Goal: Information Seeking & Learning: Learn about a topic

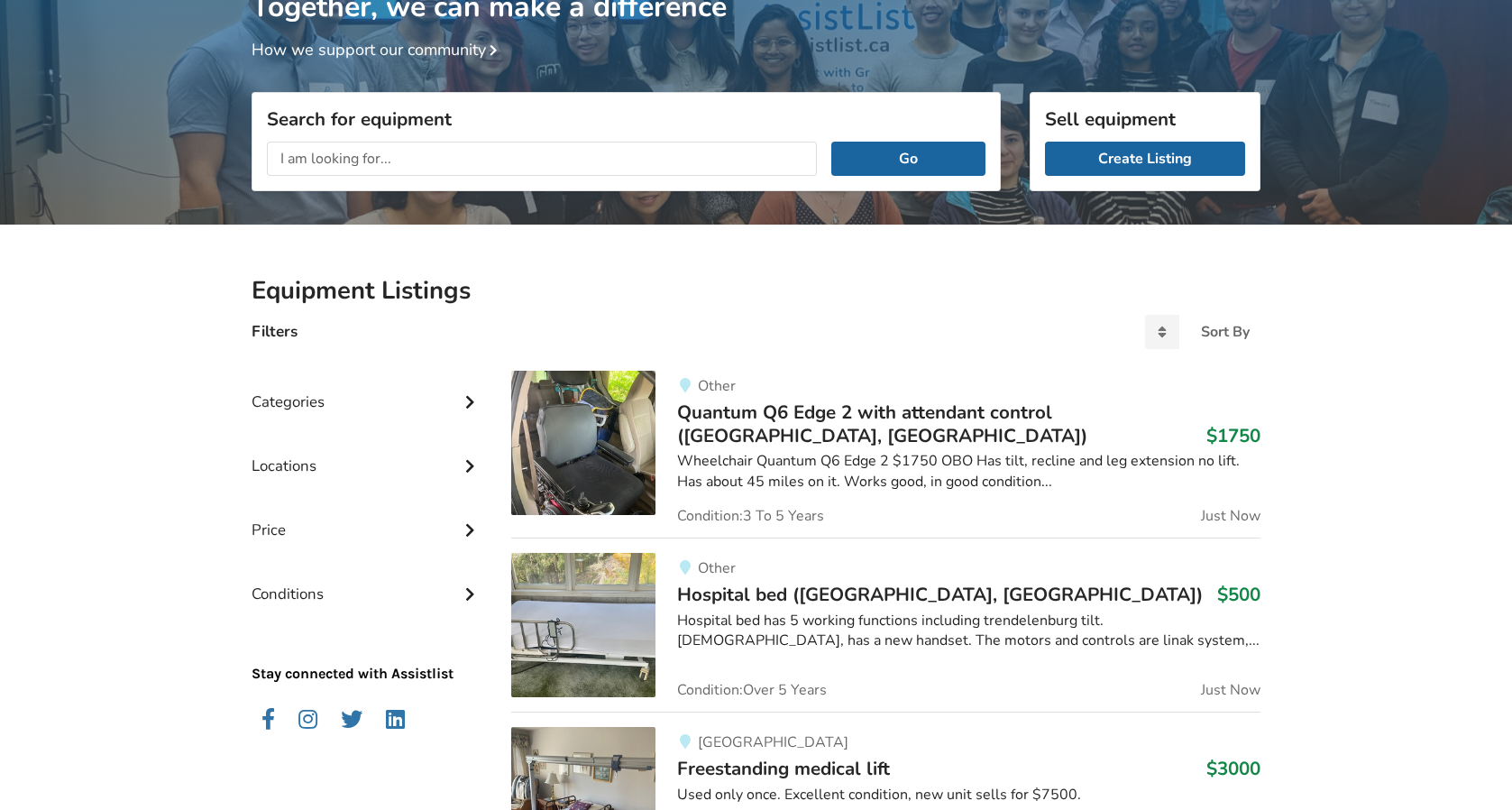
scroll to position [179, 0]
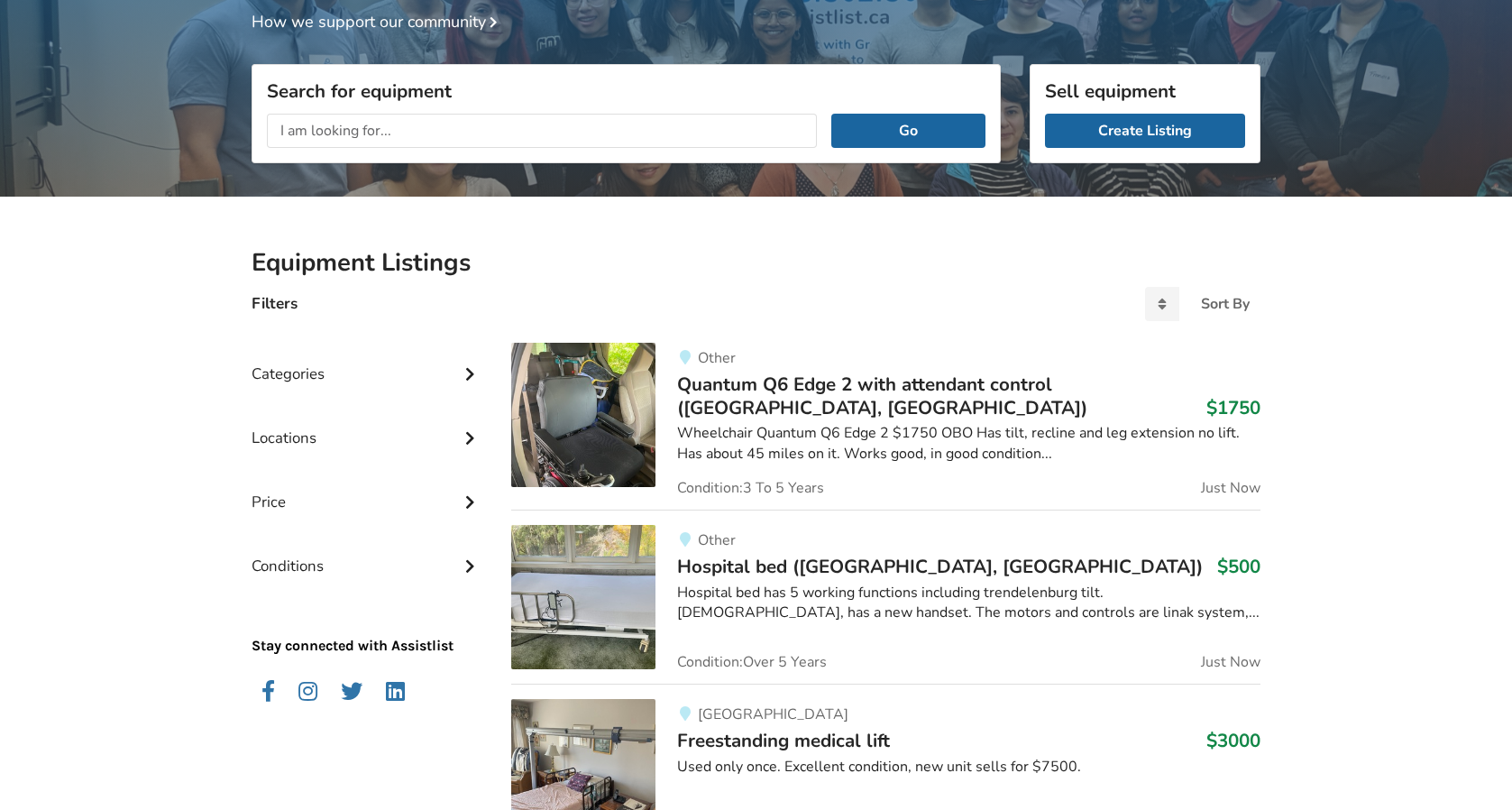
click at [448, 389] on div "Categories" at bounding box center [367, 360] width 231 height 64
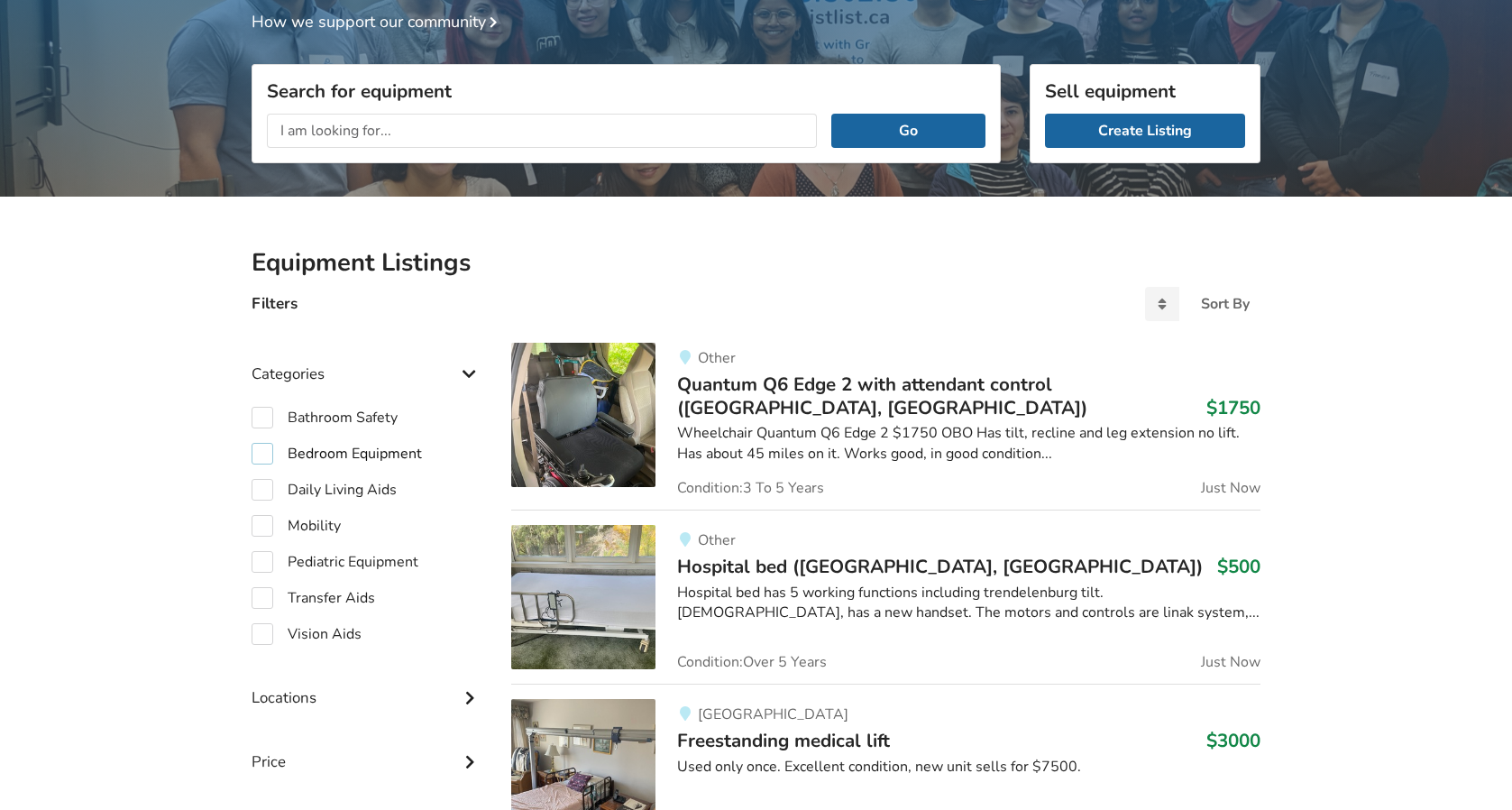
click at [398, 453] on label "Bedroom Equipment" at bounding box center [337, 454] width 170 height 22
checkbox input "true"
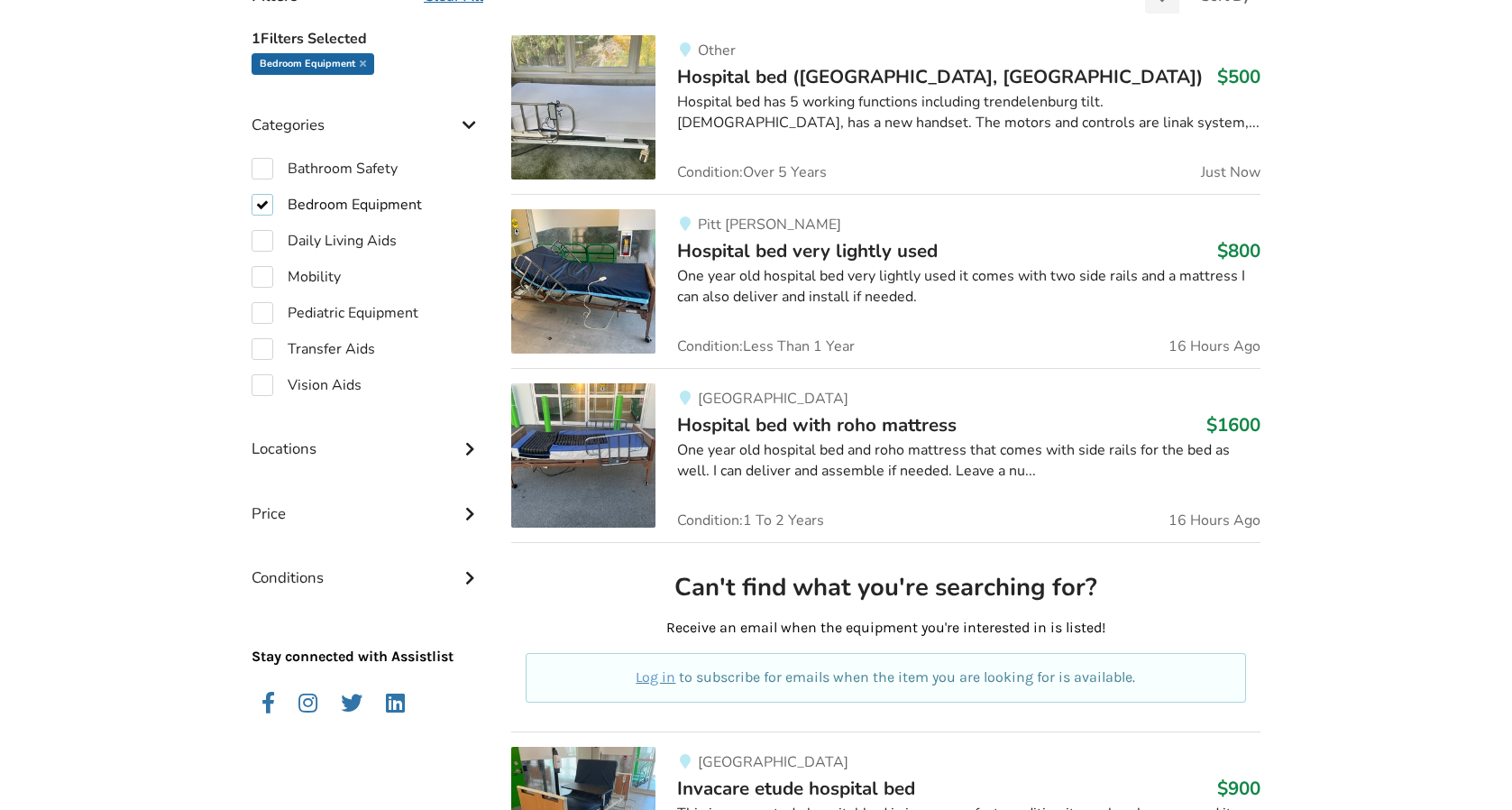
scroll to position [488, 0]
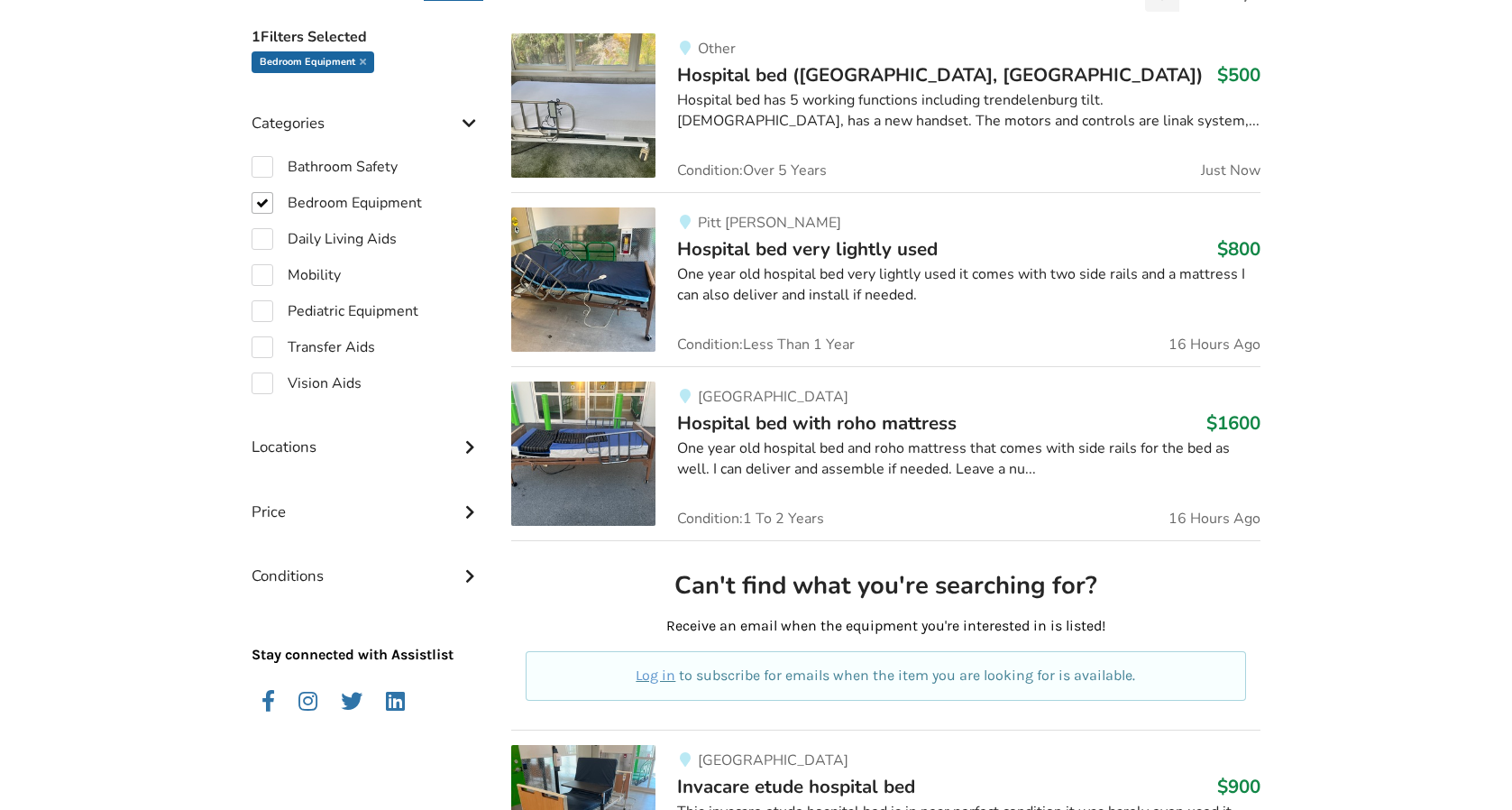
click at [920, 419] on span "Hospital bed with roho mattress" at bounding box center [816, 423] width 280 height 25
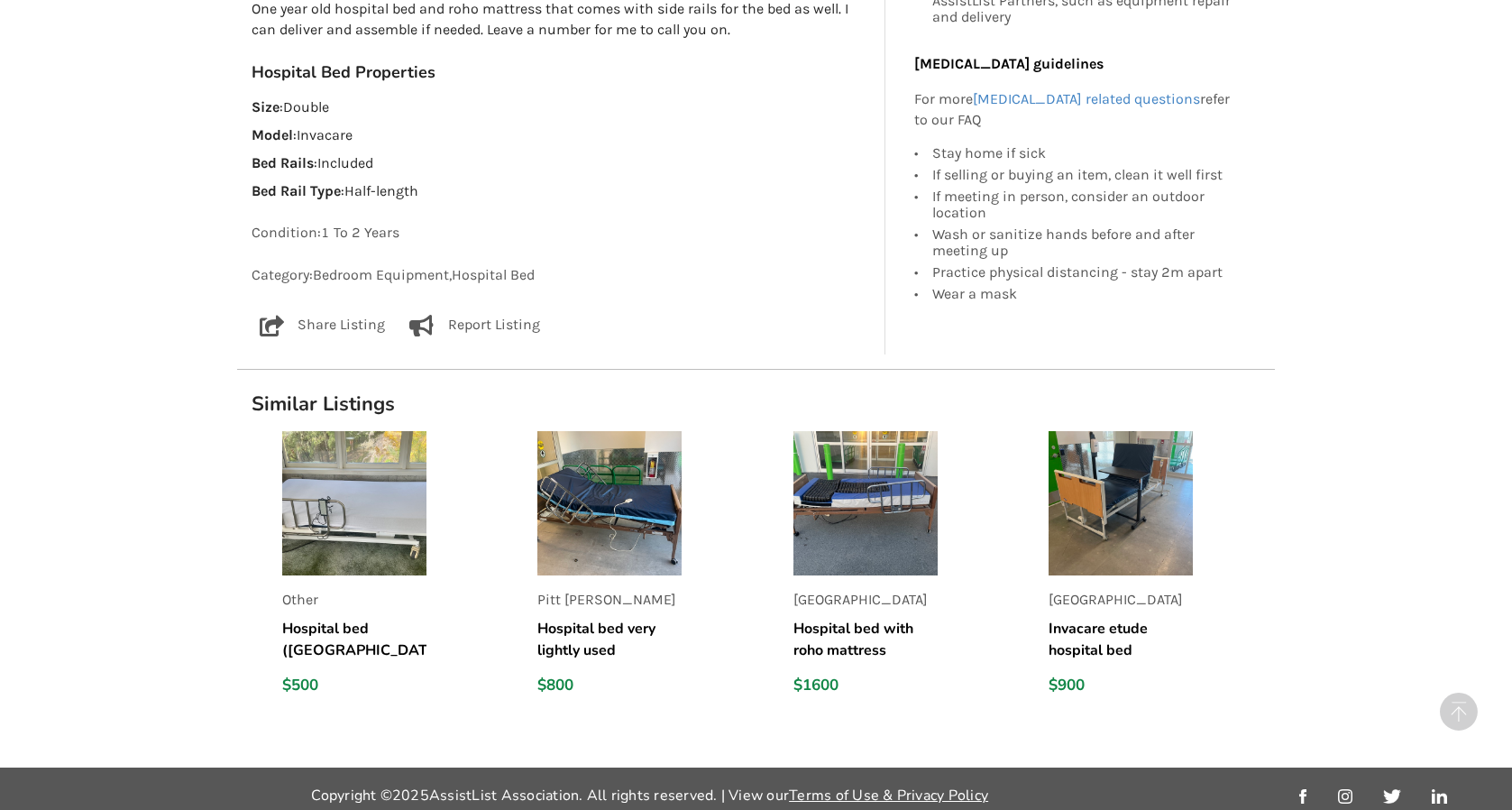
scroll to position [1104, 0]
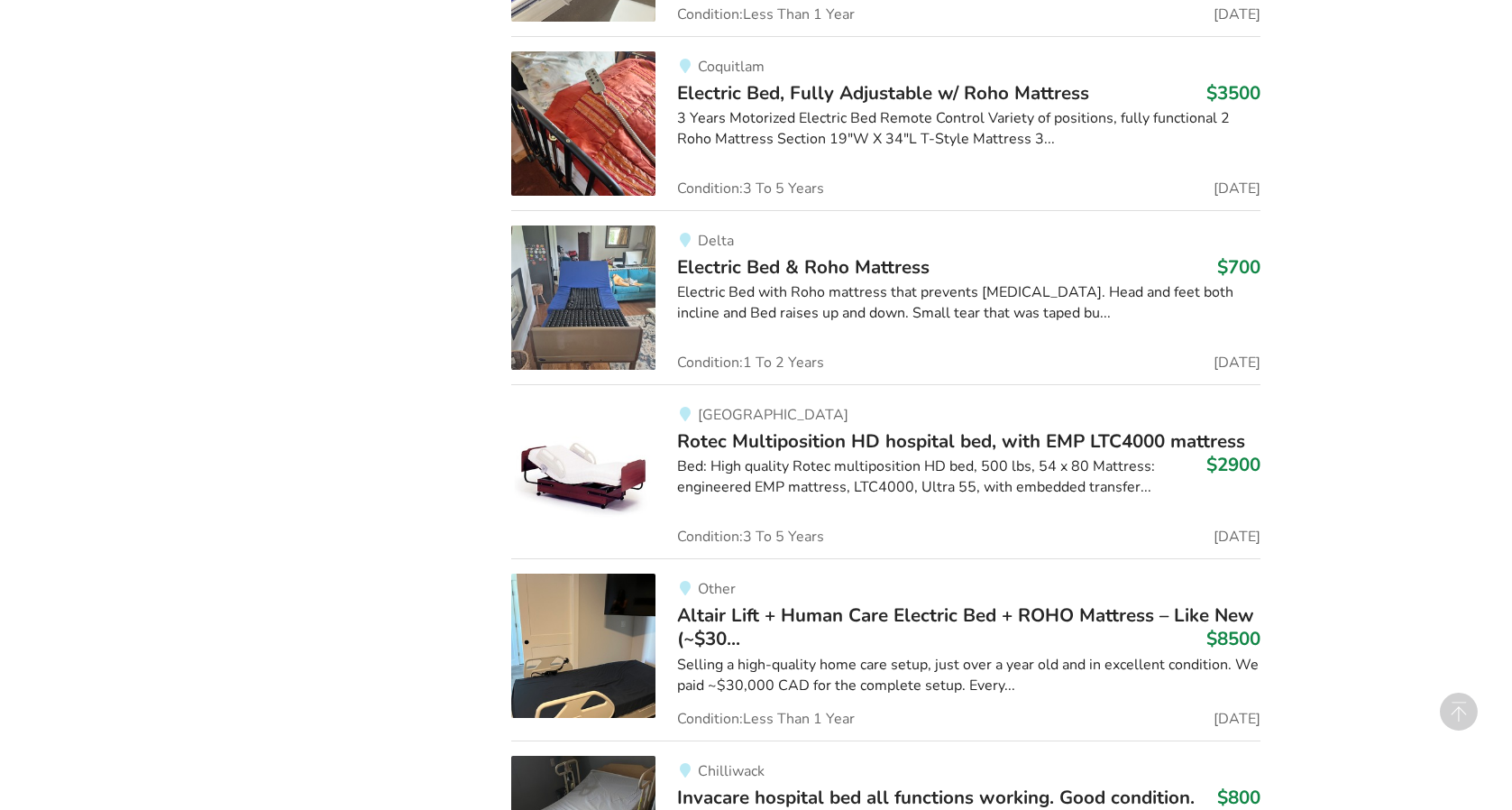
scroll to position [3120, 0]
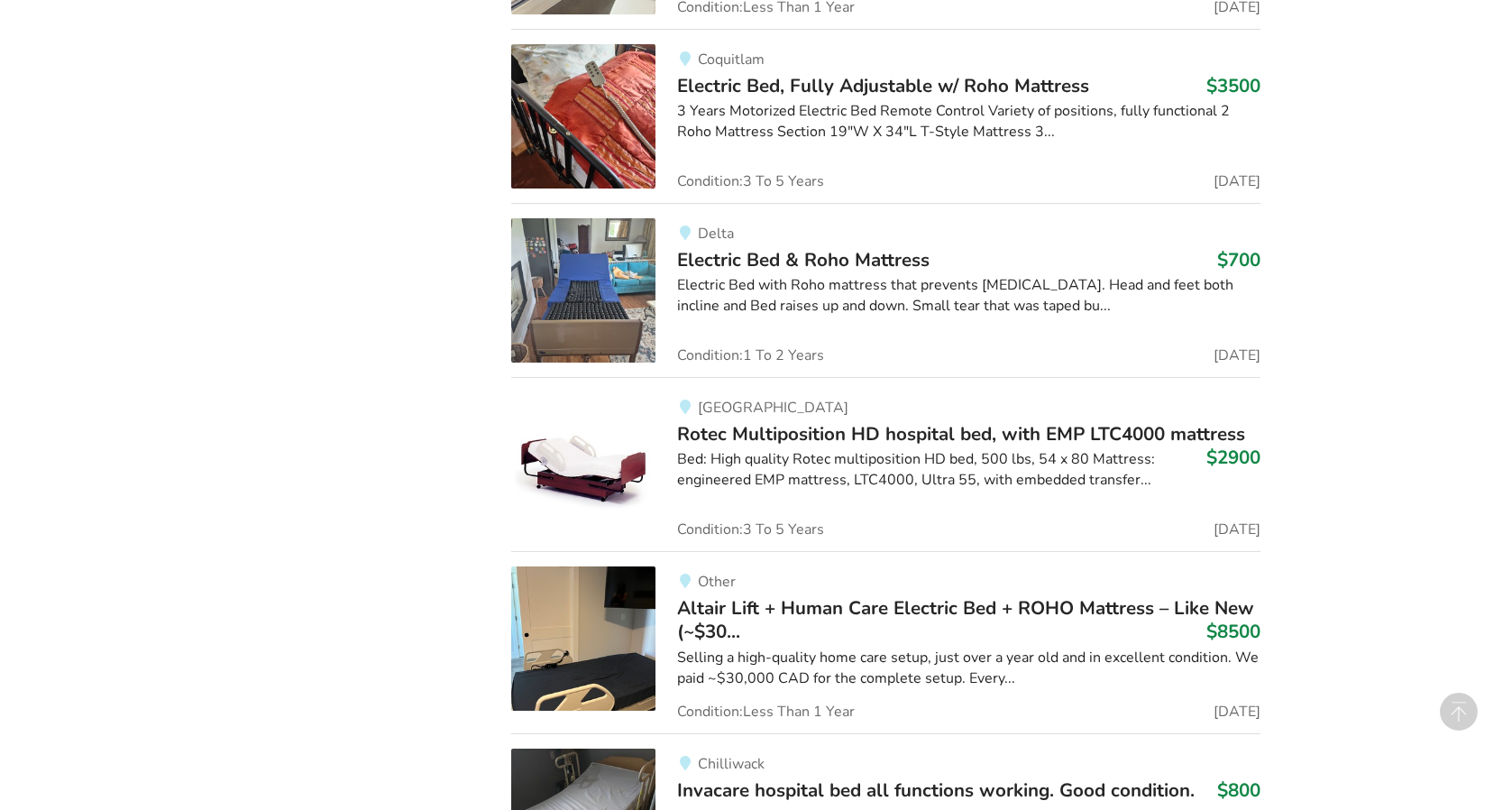
click at [744, 265] on span "Electric Bed & Roho Mattress" at bounding box center [803, 260] width 253 height 25
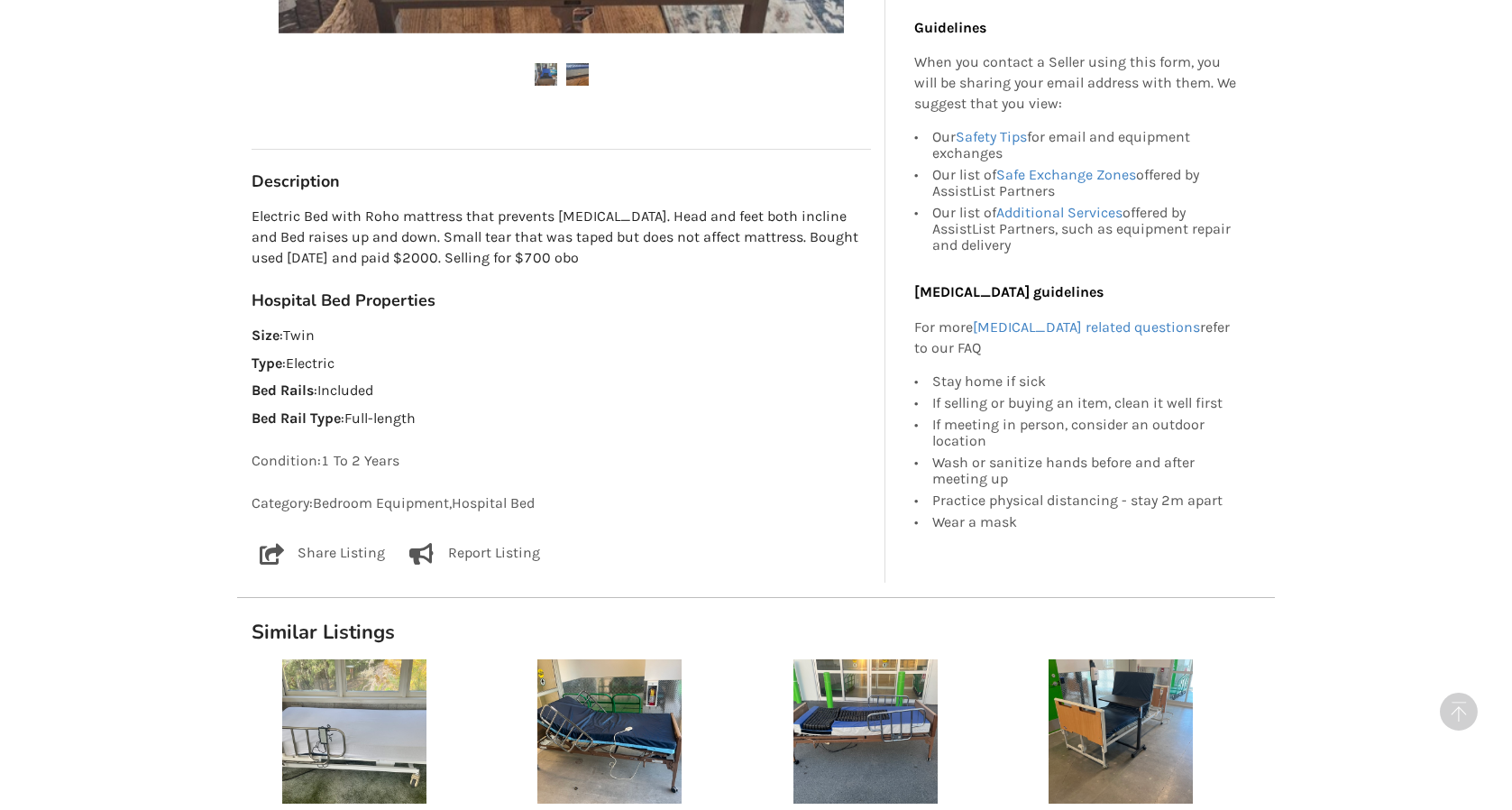
scroll to position [868, 0]
